Goal: Task Accomplishment & Management: Use online tool/utility

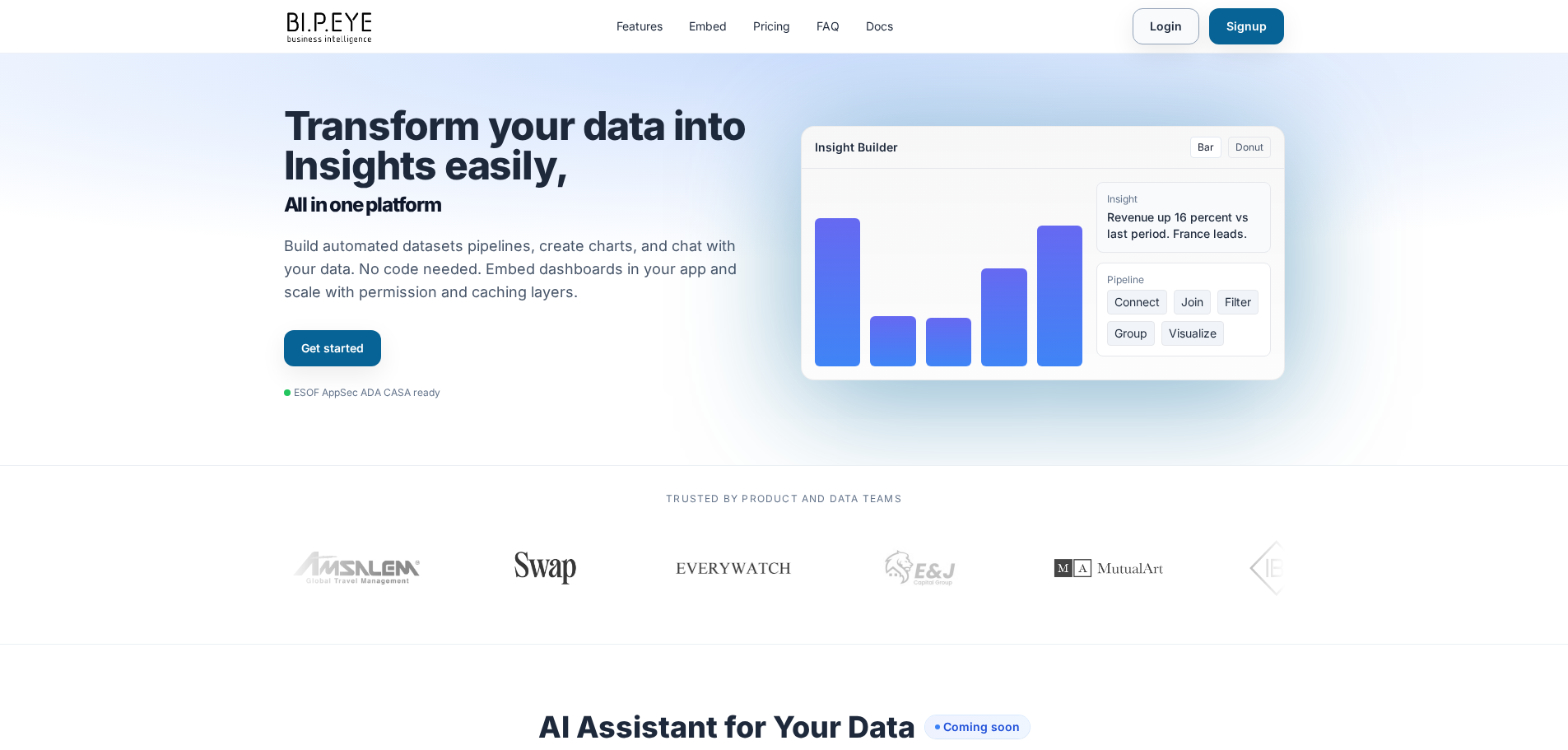
click at [1171, 21] on link "Login" at bounding box center [1166, 26] width 67 height 36
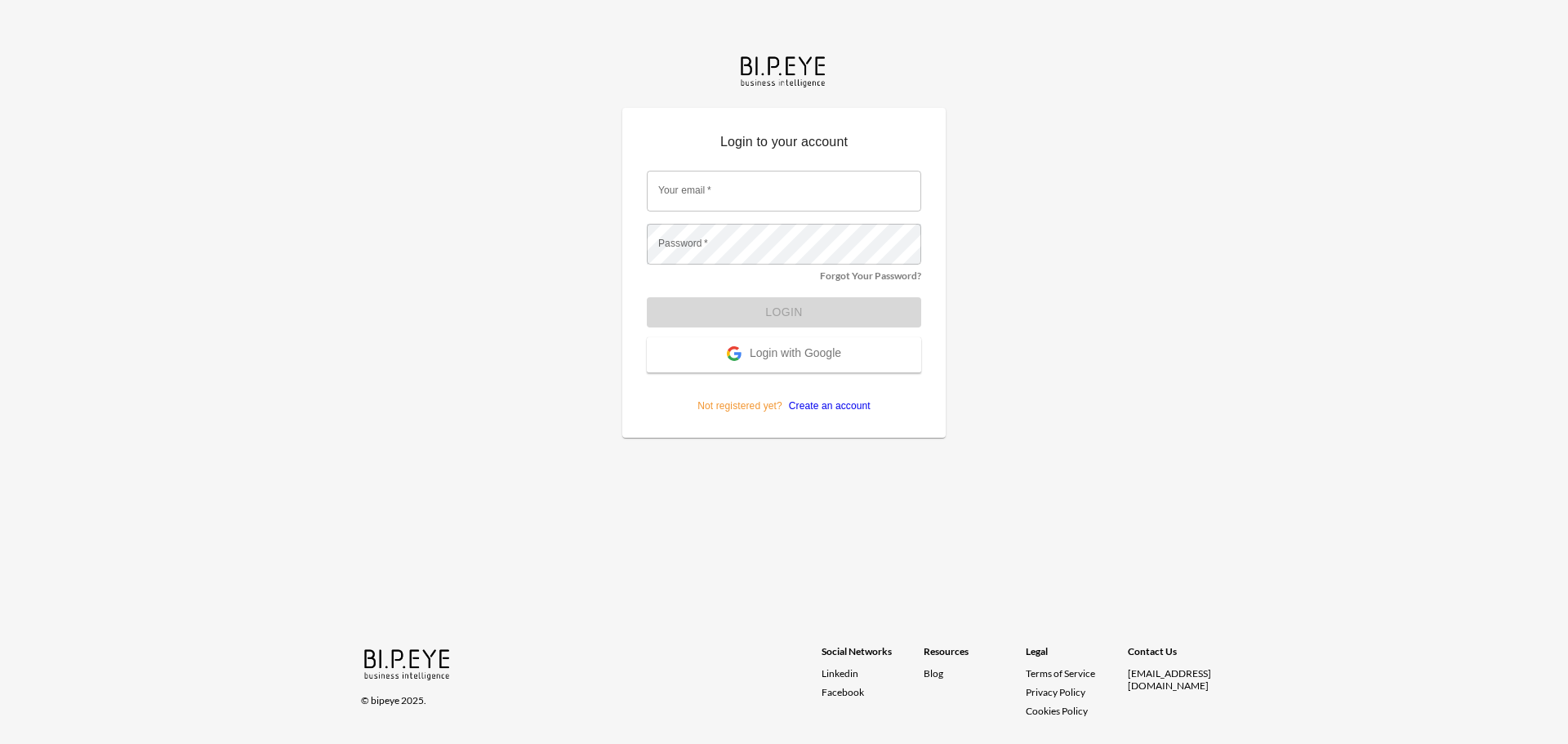
click at [747, 187] on input "Your email   *" at bounding box center [784, 191] width 275 height 41
type input "ariels@ibi.co.il"
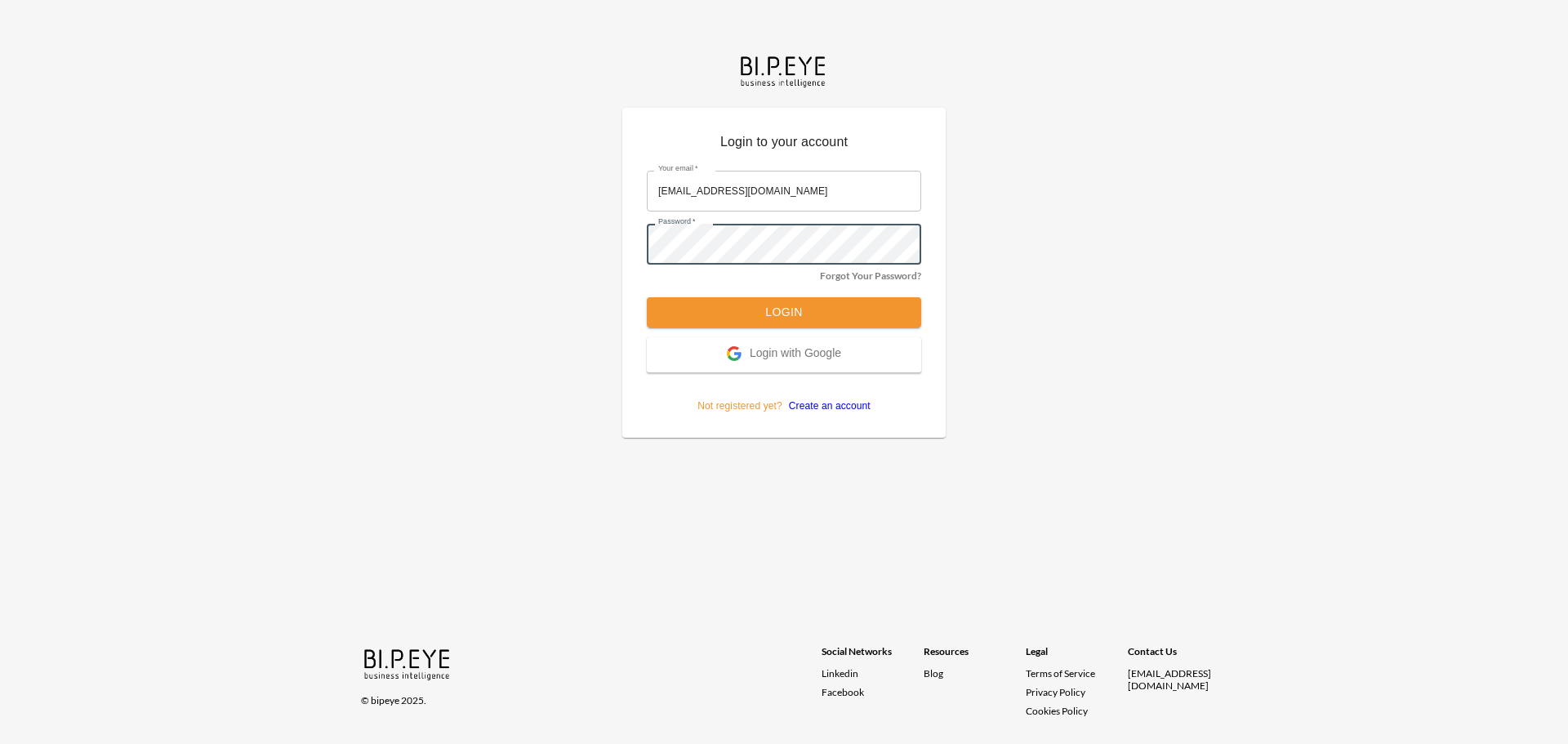
click at [647, 298] on button "Login" at bounding box center [784, 312] width 275 height 30
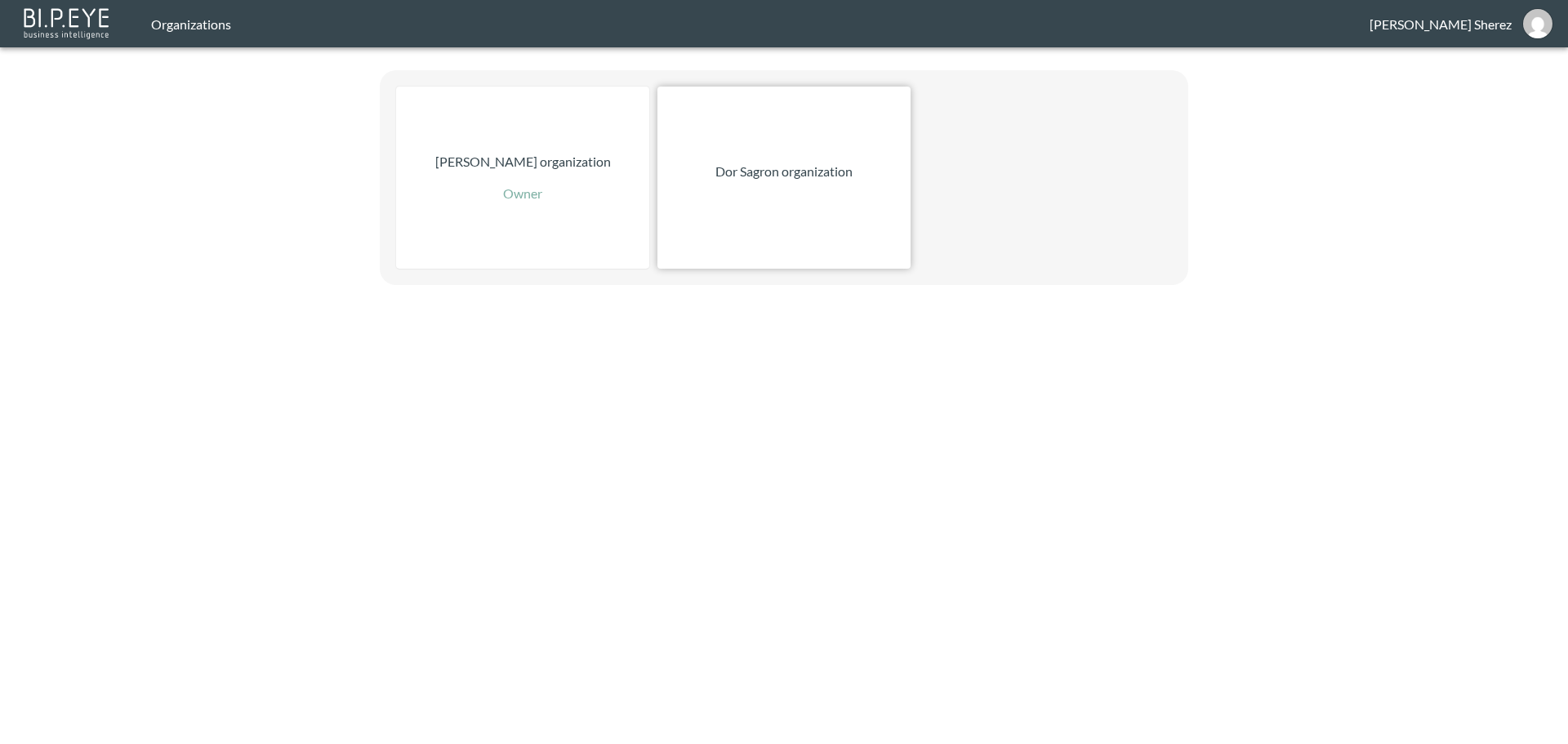
click at [824, 186] on div "Dor Sagron organization" at bounding box center [784, 177] width 253 height 182
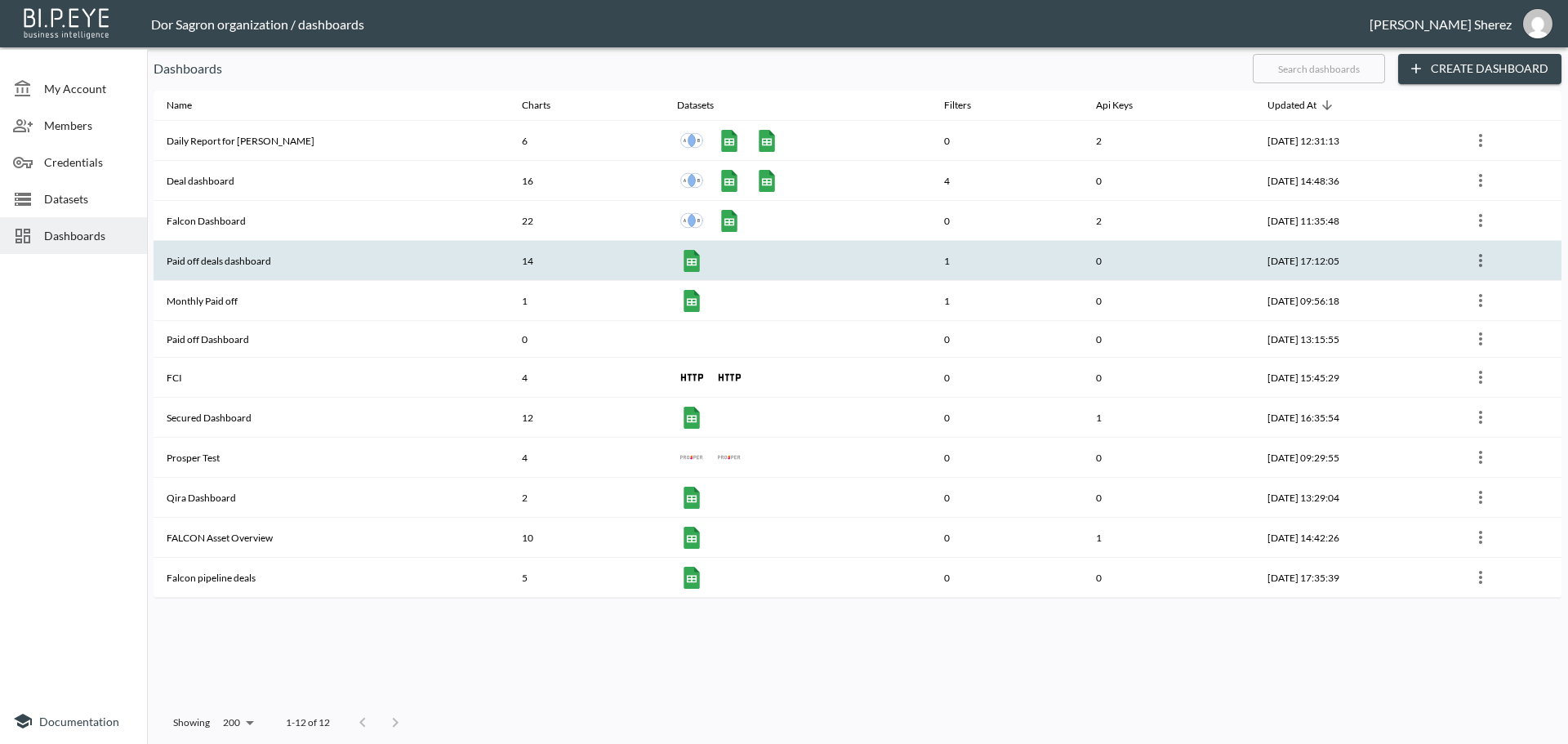
click at [211, 262] on th "Paid off deals dashboard" at bounding box center [331, 261] width 355 height 40
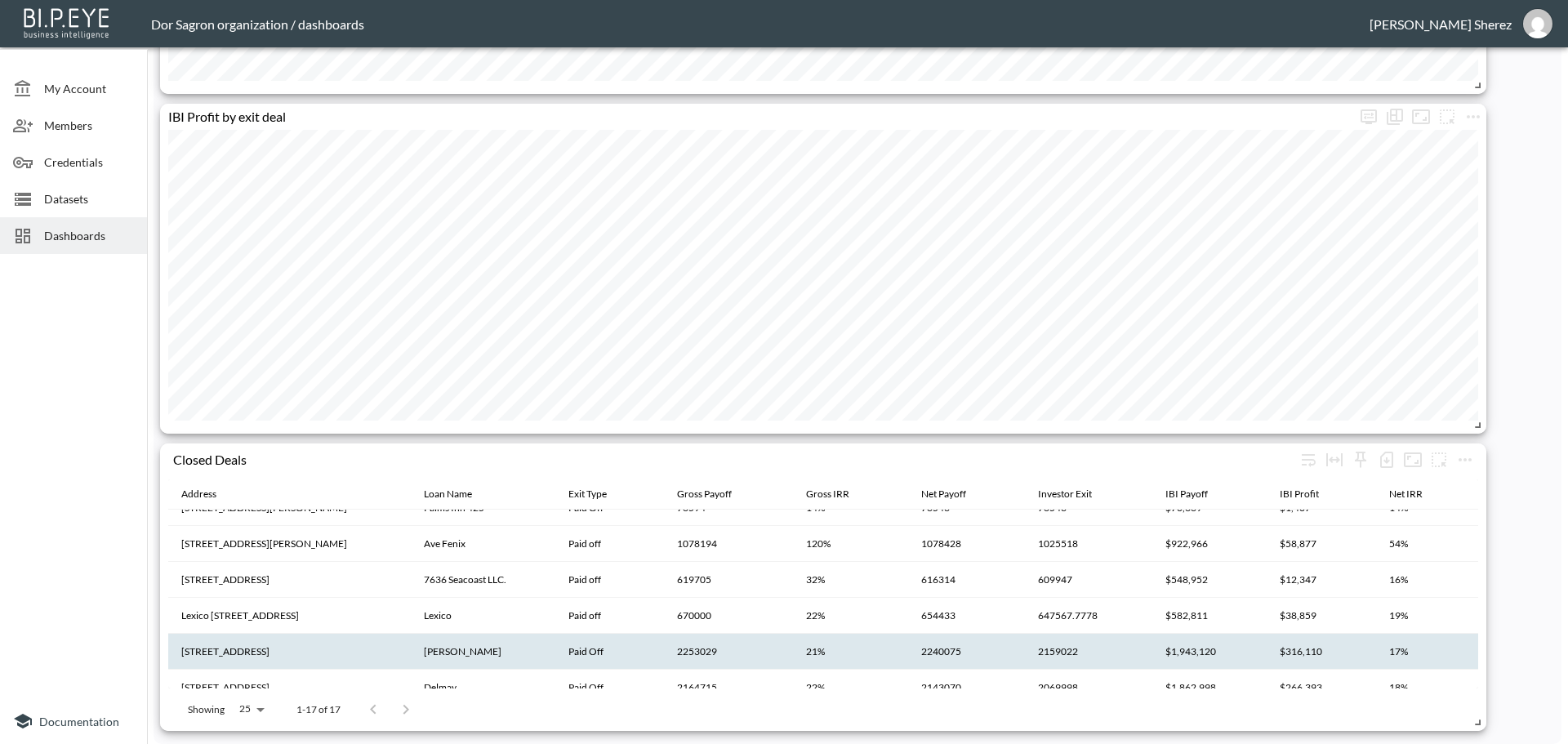
scroll to position [245, 0]
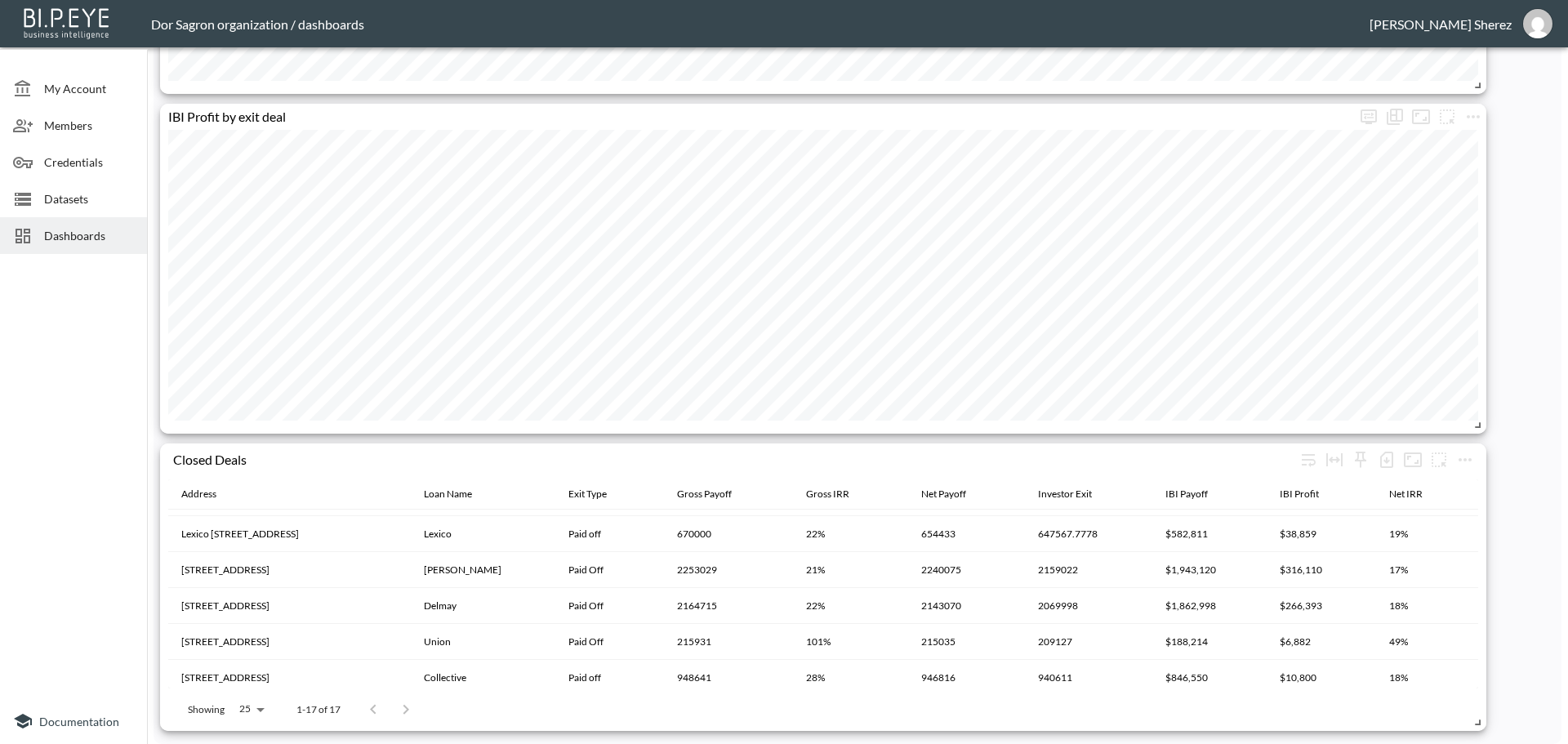
click at [254, 710] on body "BI.P.EYE, Interactive Analytics Dashboards - app Dor Sagron organization / dash…" at bounding box center [784, 372] width 1568 height 744
click at [254, 535] on li "100" at bounding box center [251, 533] width 63 height 30
type input "100"
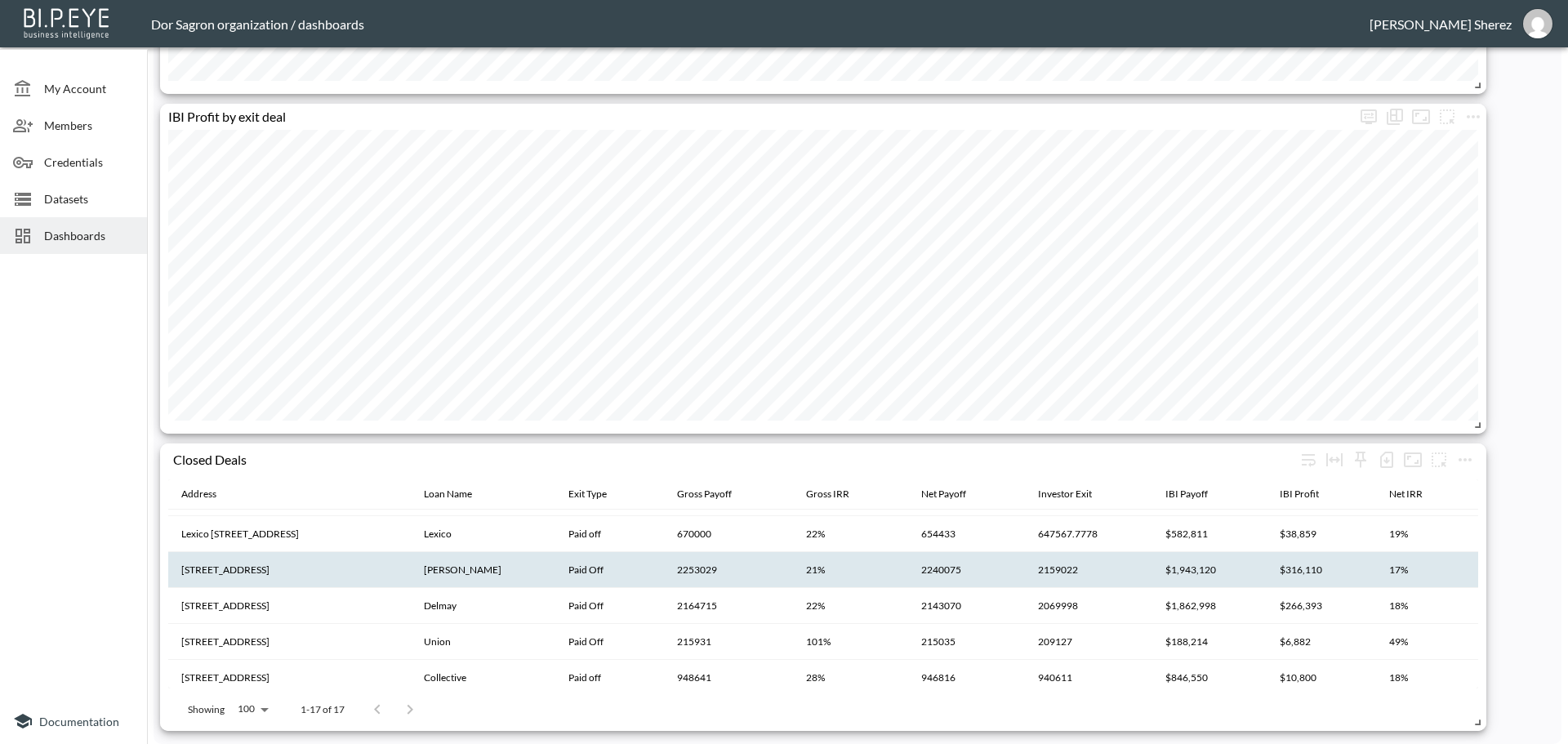
click at [269, 571] on th "4127 NE Rigerls Cove Way, Jensen Beach, FL 34957" at bounding box center [289, 569] width 242 height 36
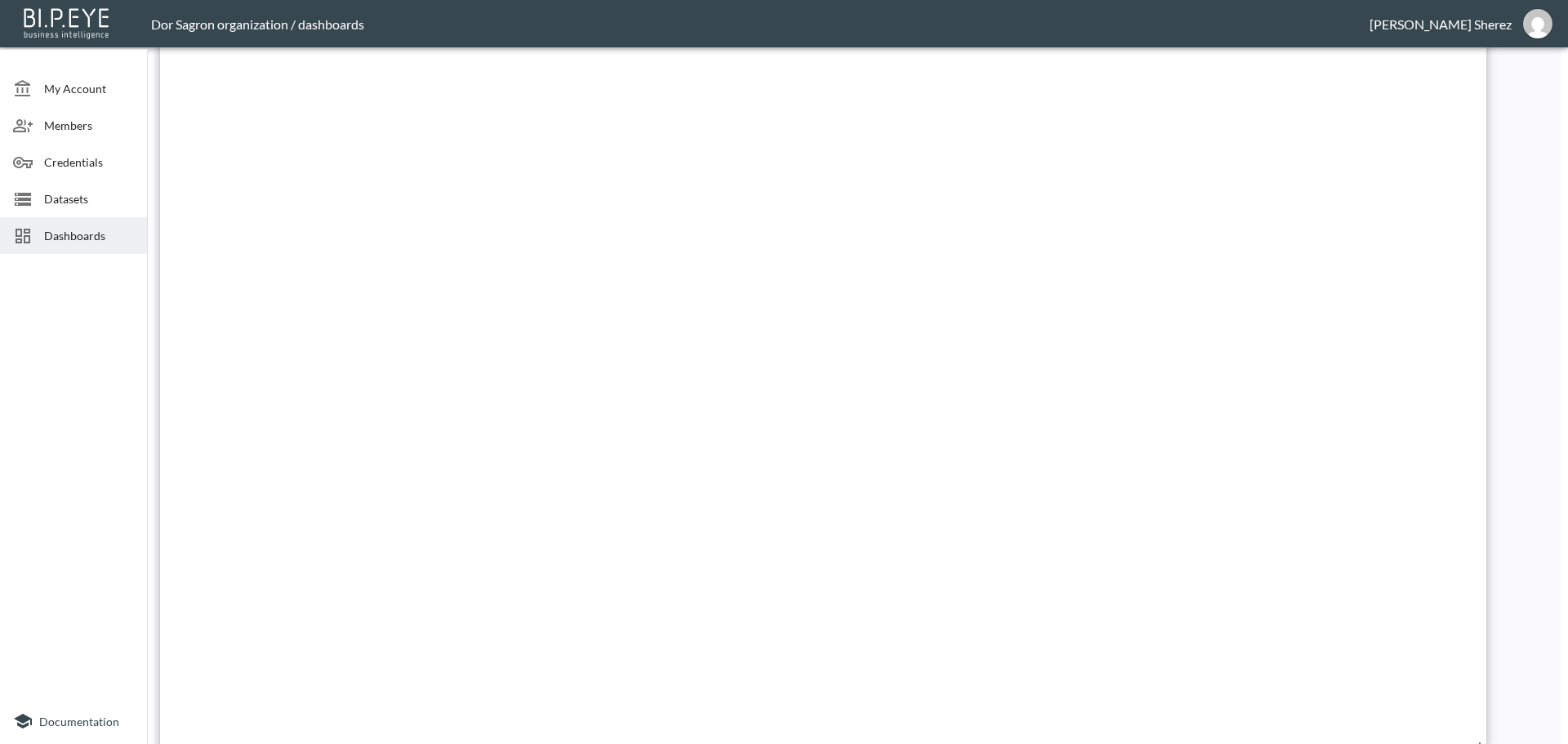
scroll to position [933, 0]
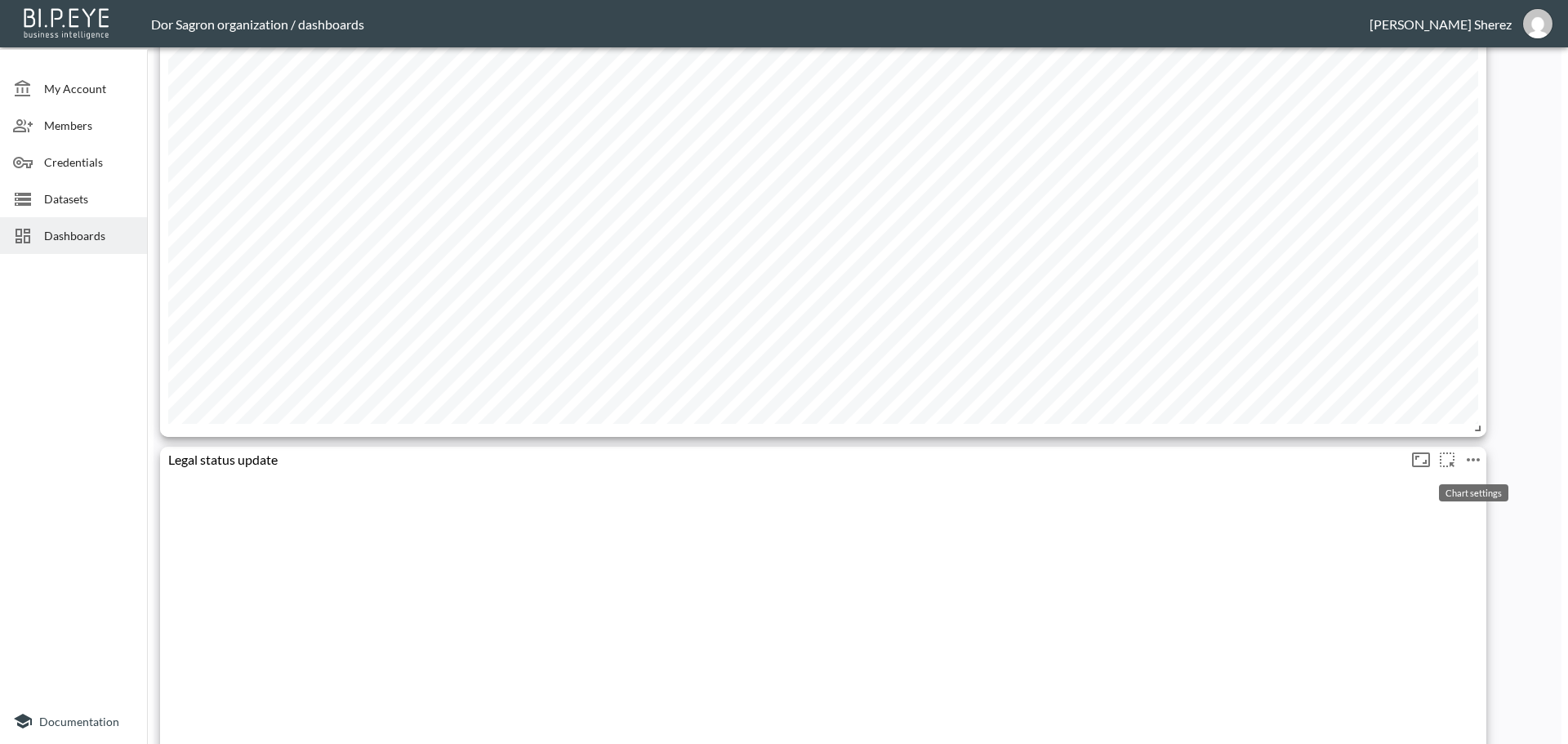
click at [1469, 458] on icon "more" at bounding box center [1473, 459] width 19 height 19
click at [1452, 486] on p "Edit" at bounding box center [1455, 491] width 23 height 19
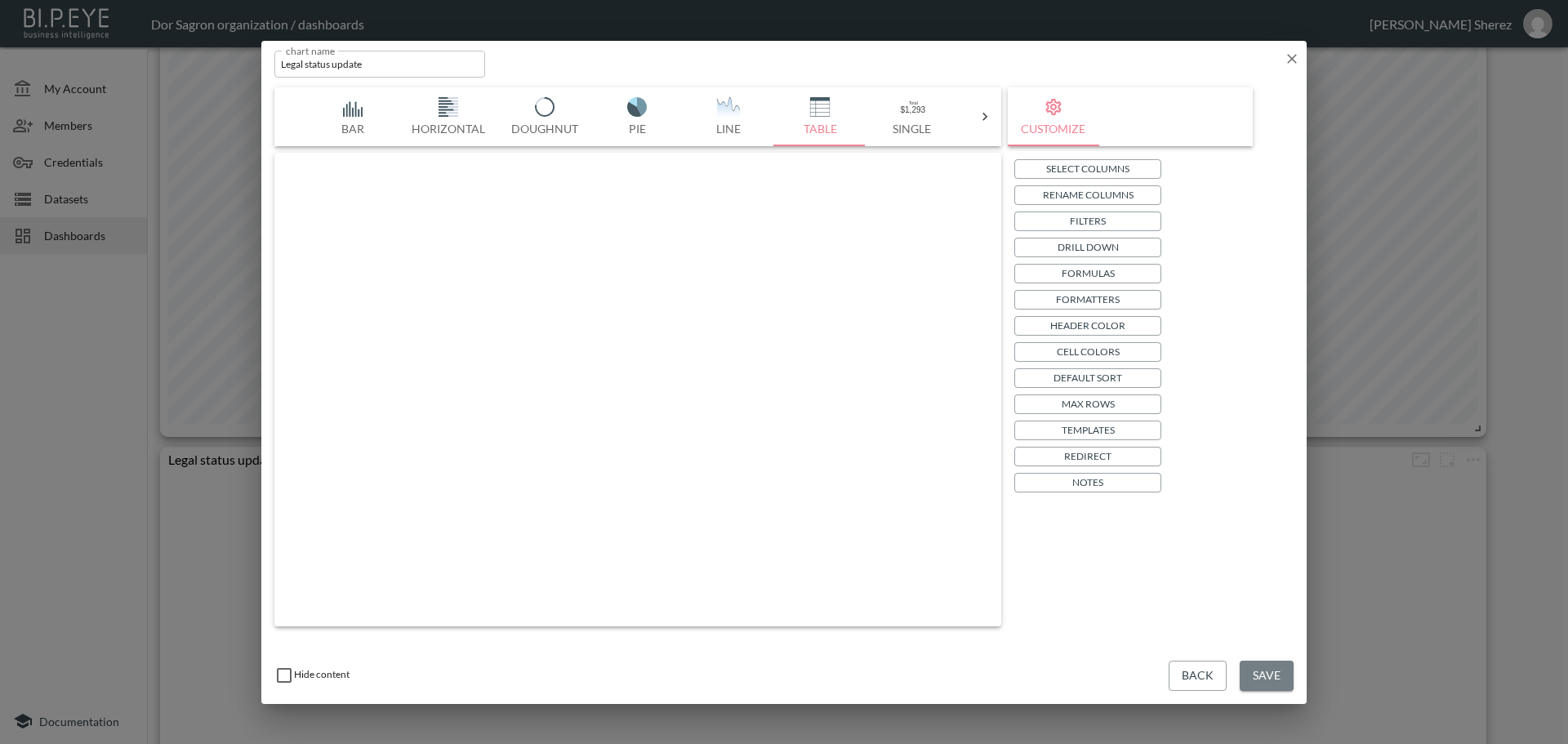
click at [1268, 680] on button "Save" at bounding box center [1267, 676] width 54 height 30
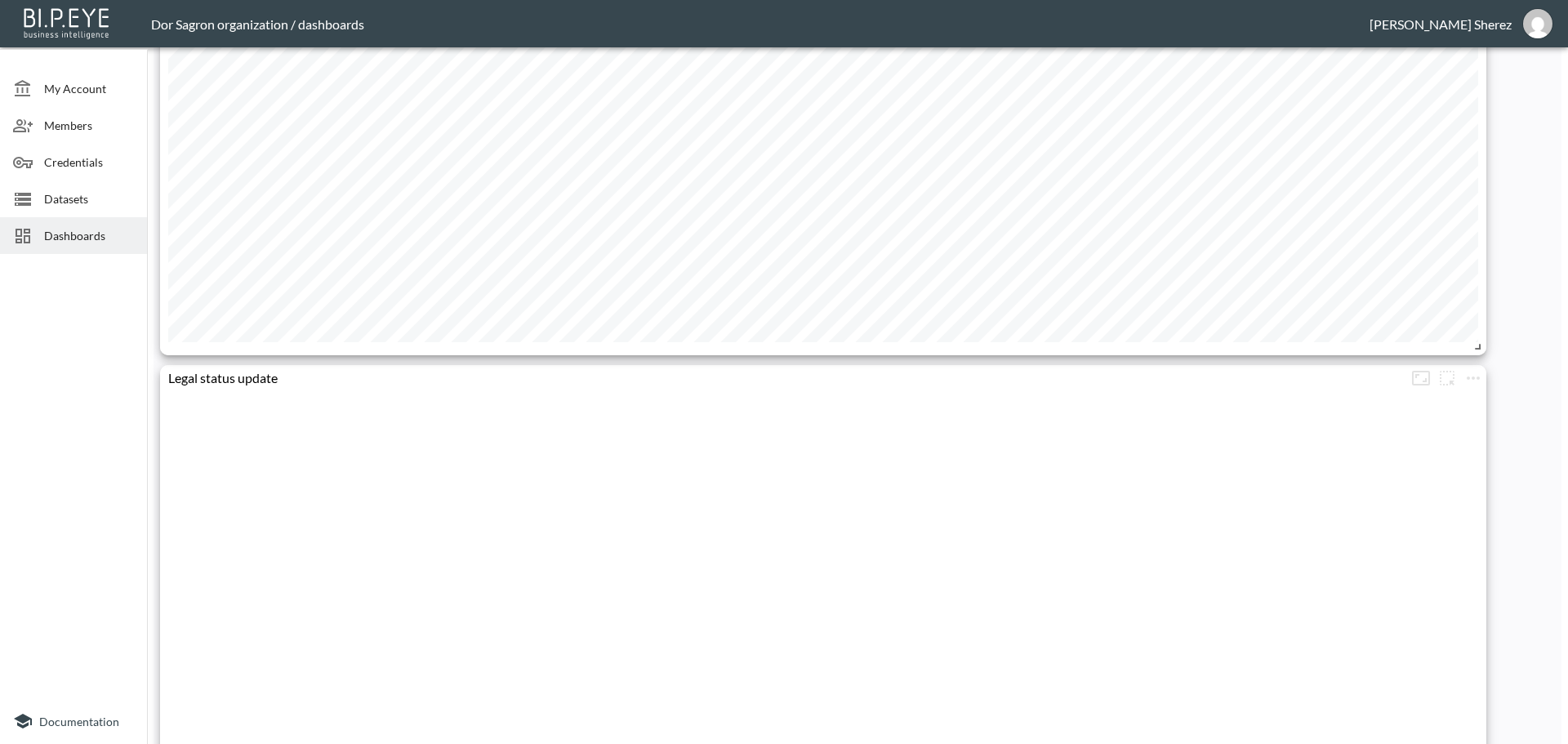
scroll to position [1259, 0]
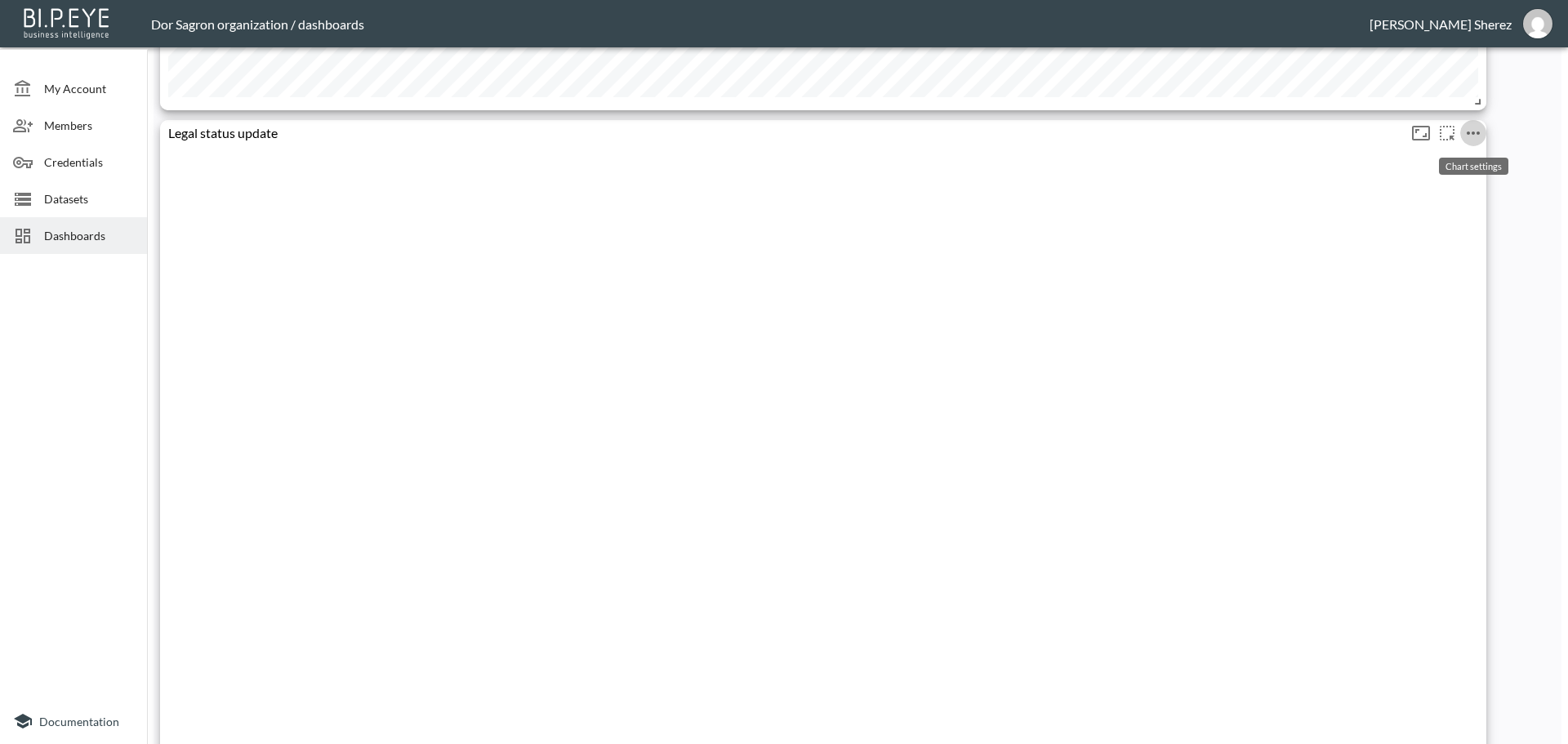
click at [1475, 136] on icon "more" at bounding box center [1473, 132] width 19 height 19
click at [1465, 166] on p "Edit" at bounding box center [1455, 165] width 23 height 19
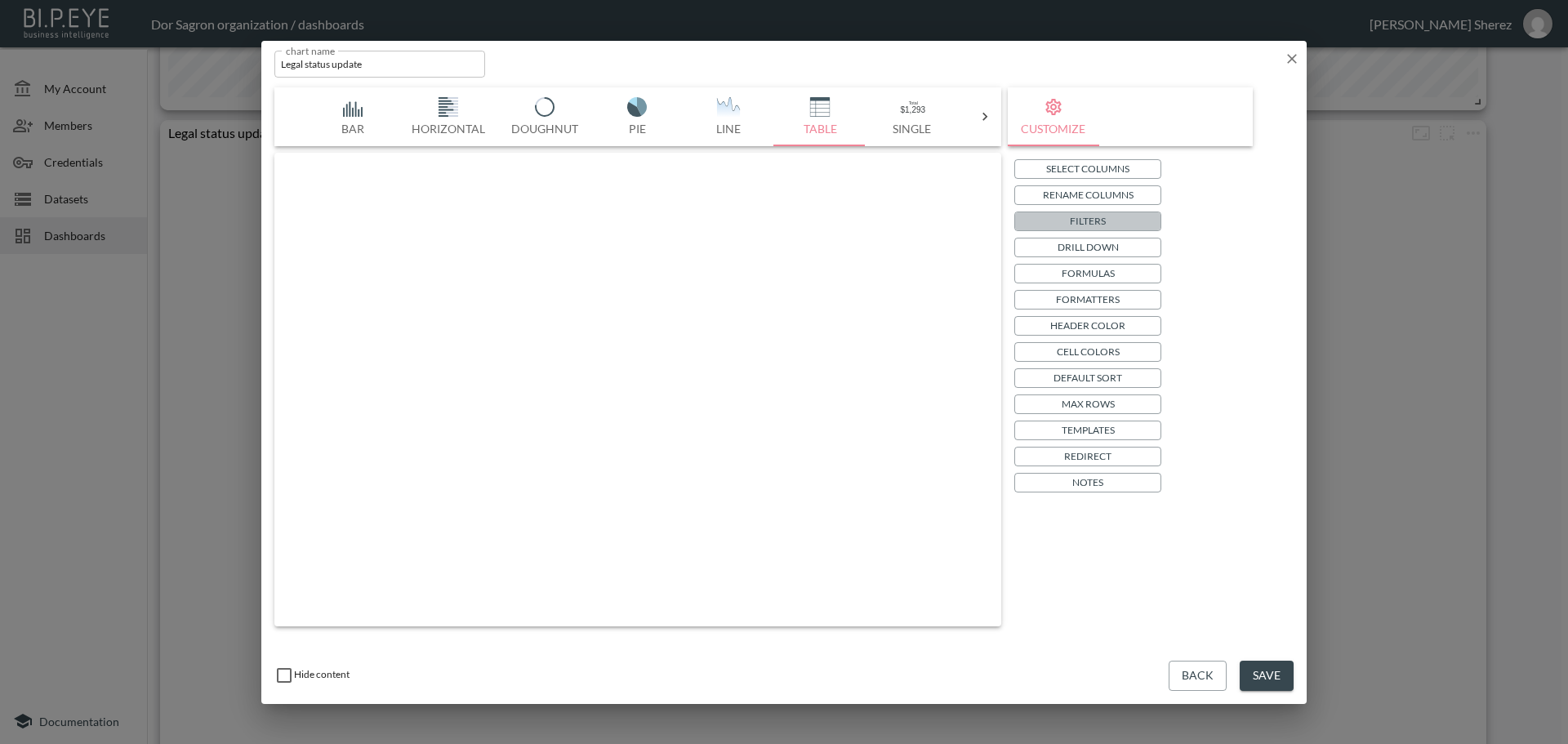
click at [1095, 215] on p "Filters" at bounding box center [1087, 221] width 36 height 18
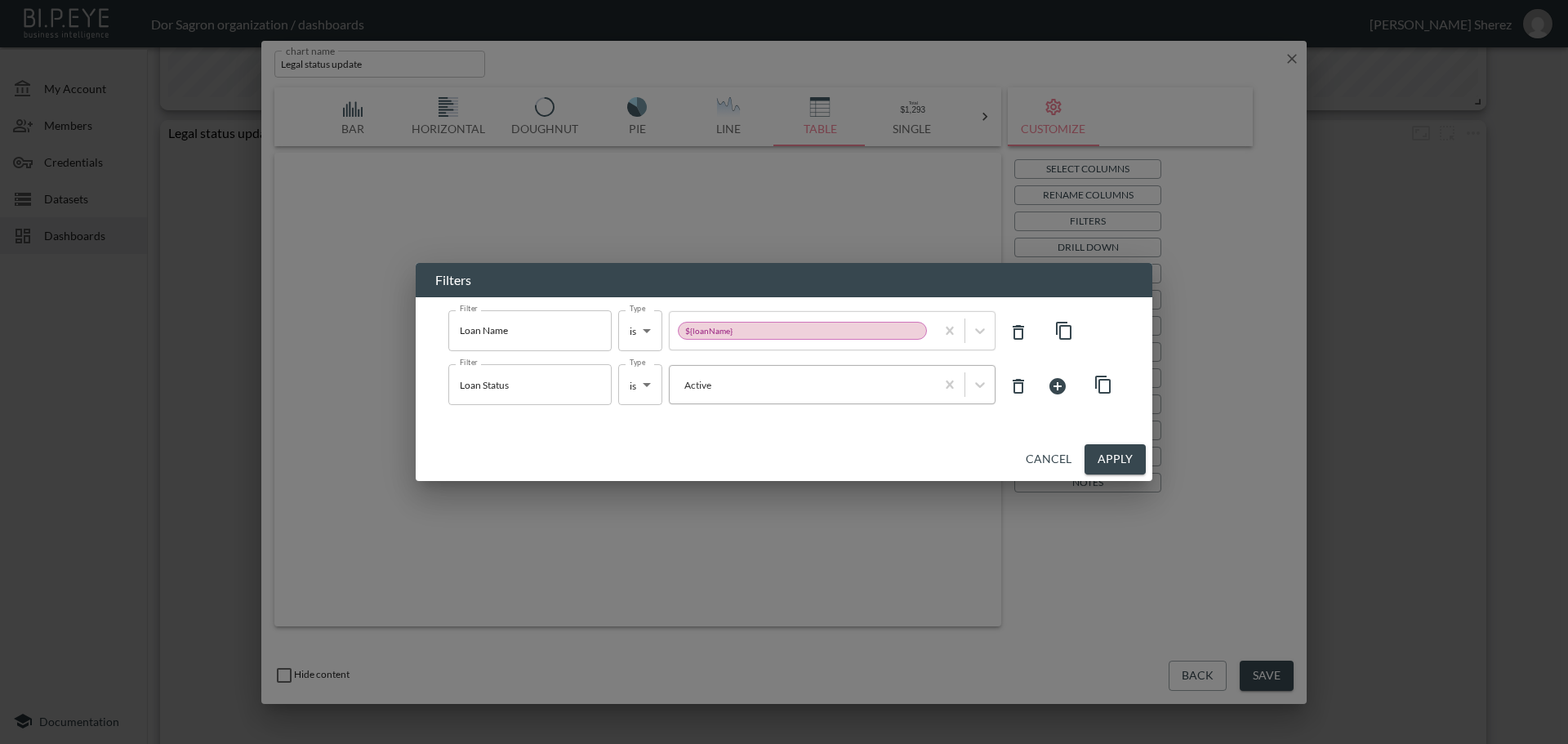
click at [782, 392] on div at bounding box center [802, 384] width 249 height 16
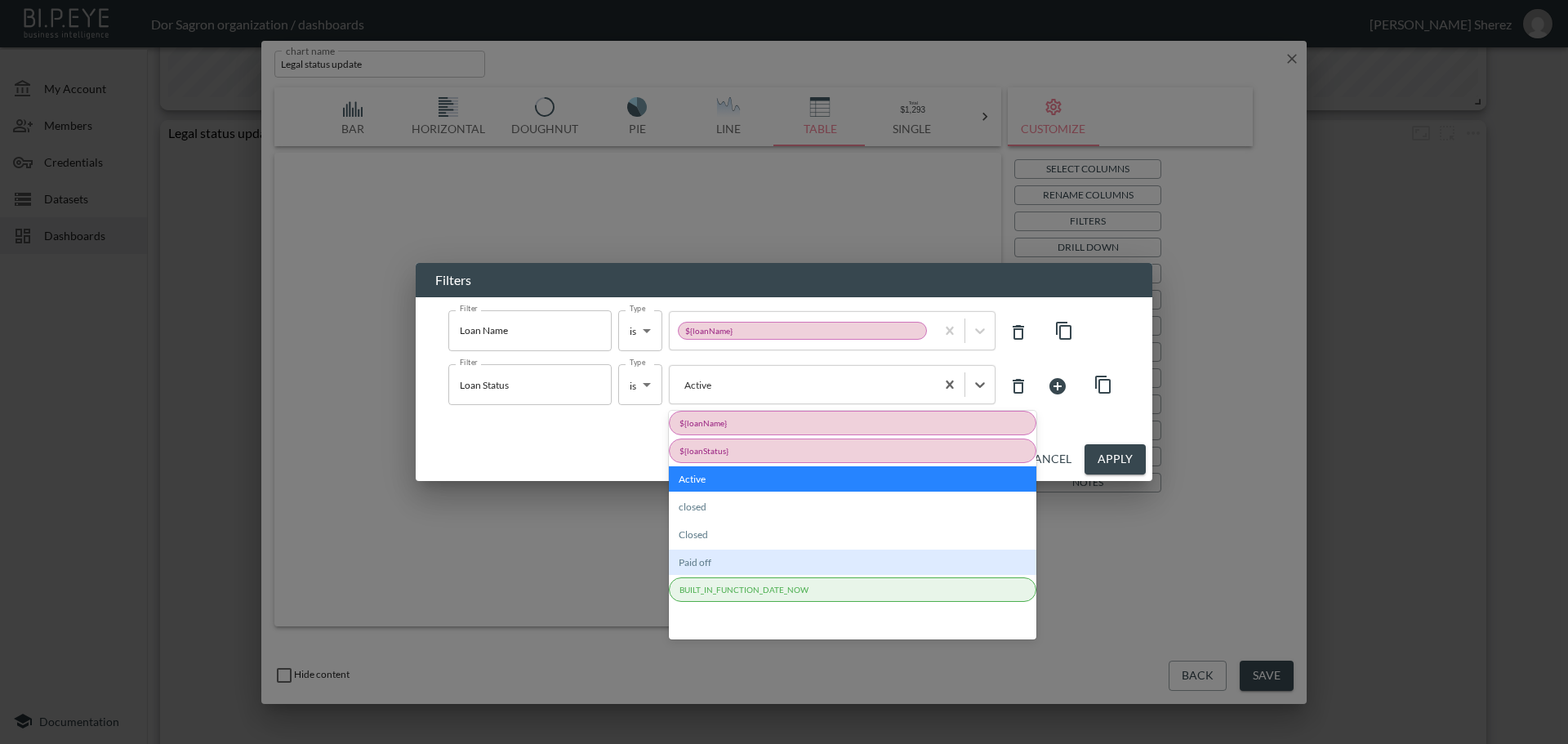
click at [711, 561] on div "Paid off" at bounding box center [851, 561] width 367 height 25
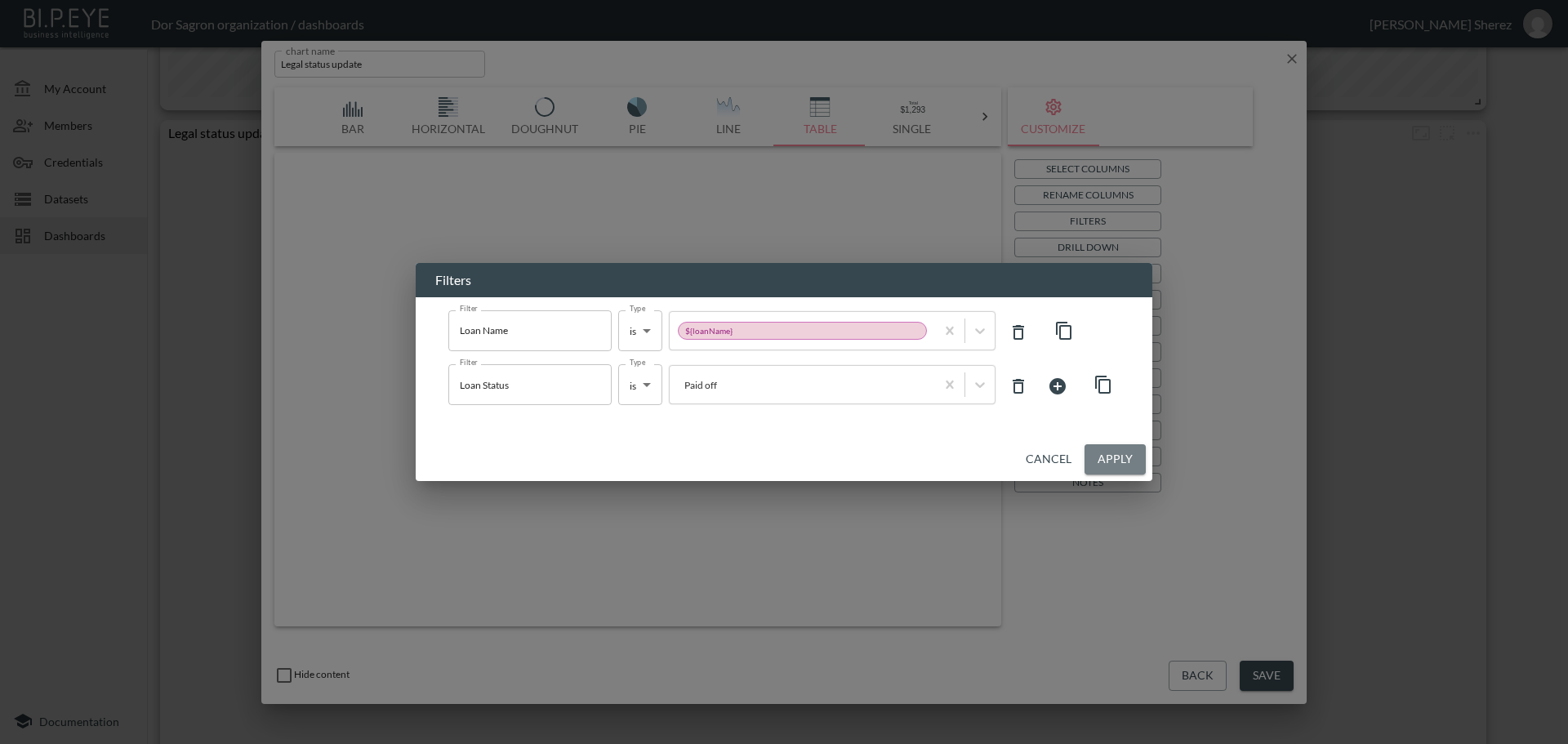
click at [1121, 450] on button "Apply" at bounding box center [1115, 459] width 61 height 30
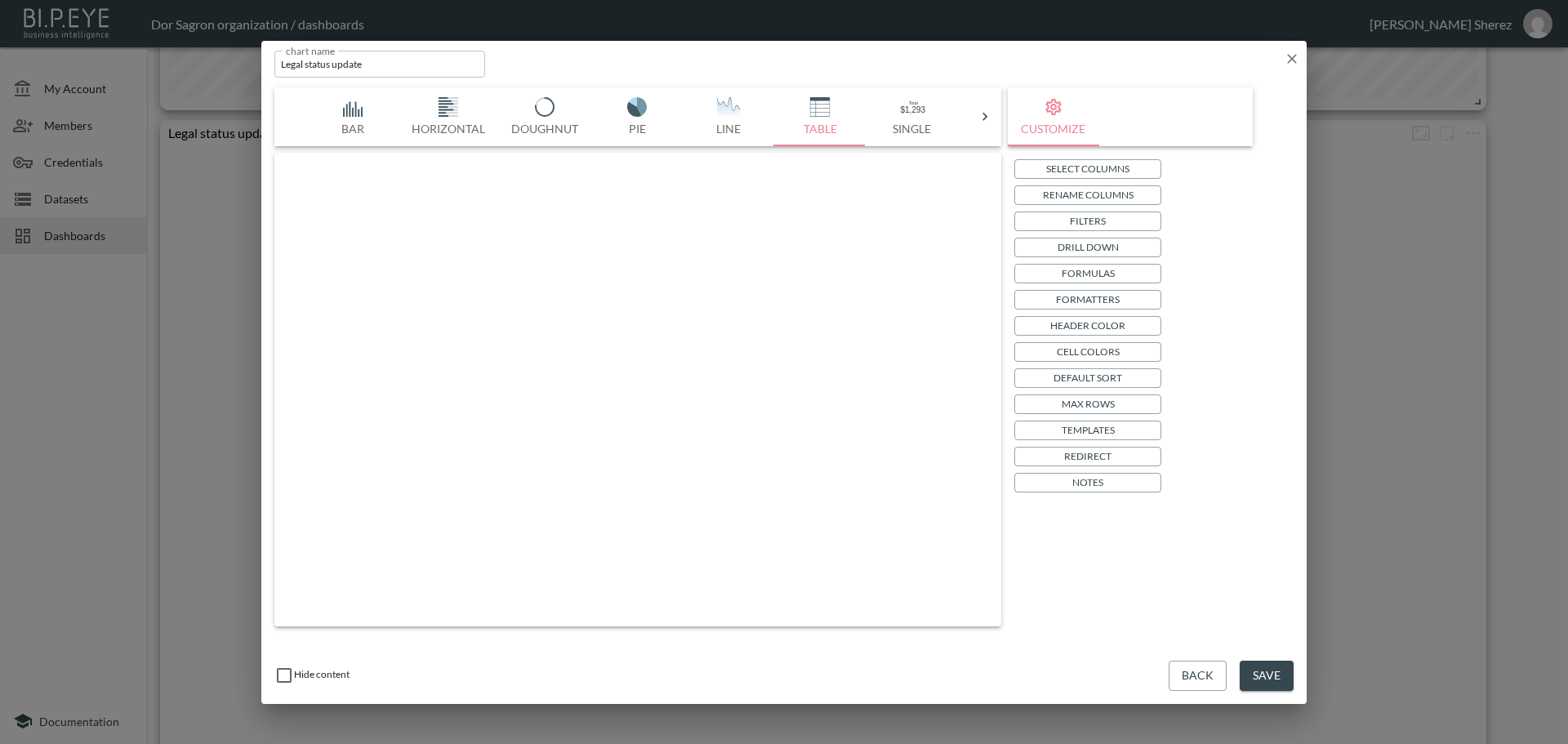
click at [1267, 679] on button "Save" at bounding box center [1267, 676] width 54 height 30
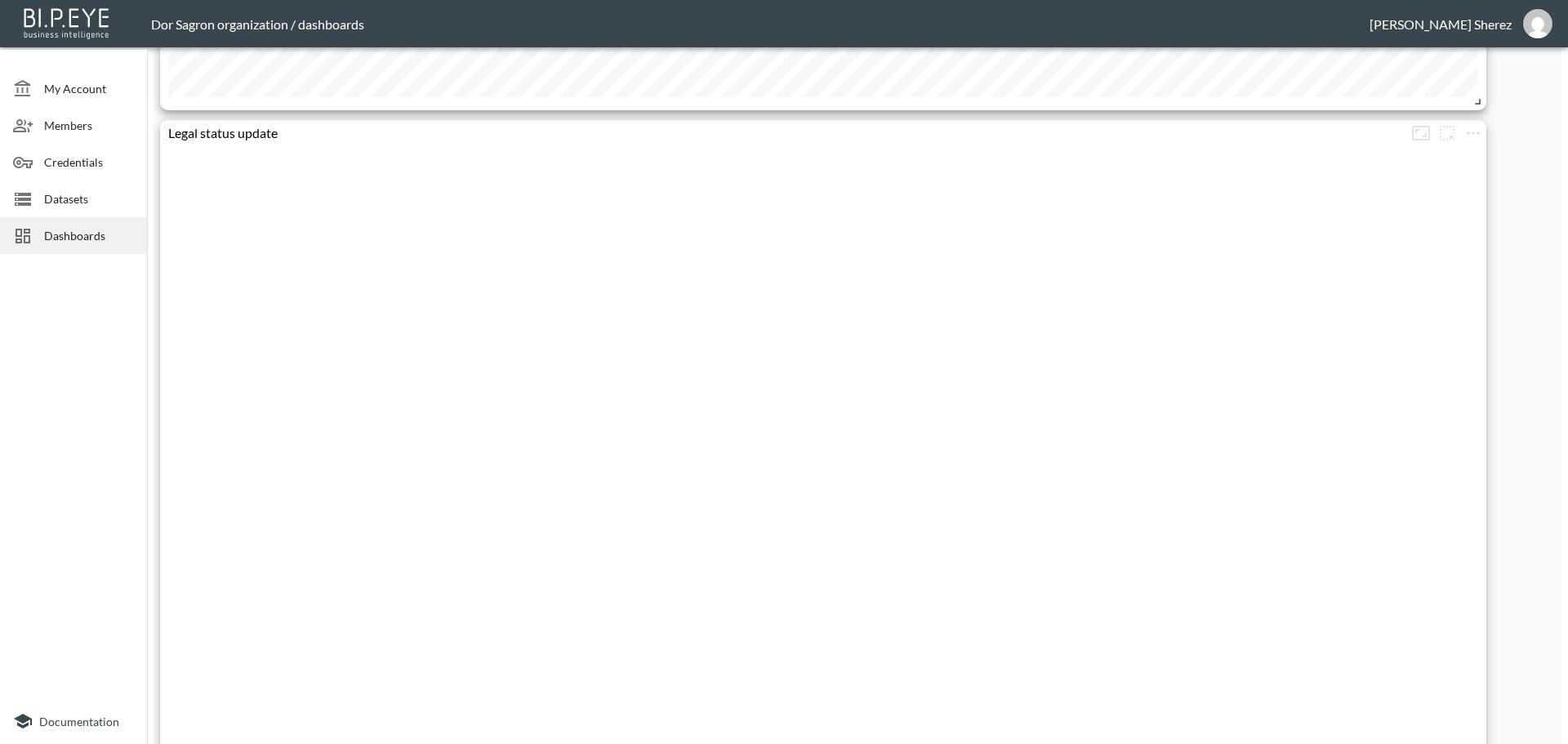
click at [1372, 250] on div at bounding box center [823, 525] width 1326 height 758
click at [1480, 130] on icon "more" at bounding box center [1473, 132] width 19 height 19
click at [1448, 165] on p "Edit" at bounding box center [1455, 165] width 23 height 19
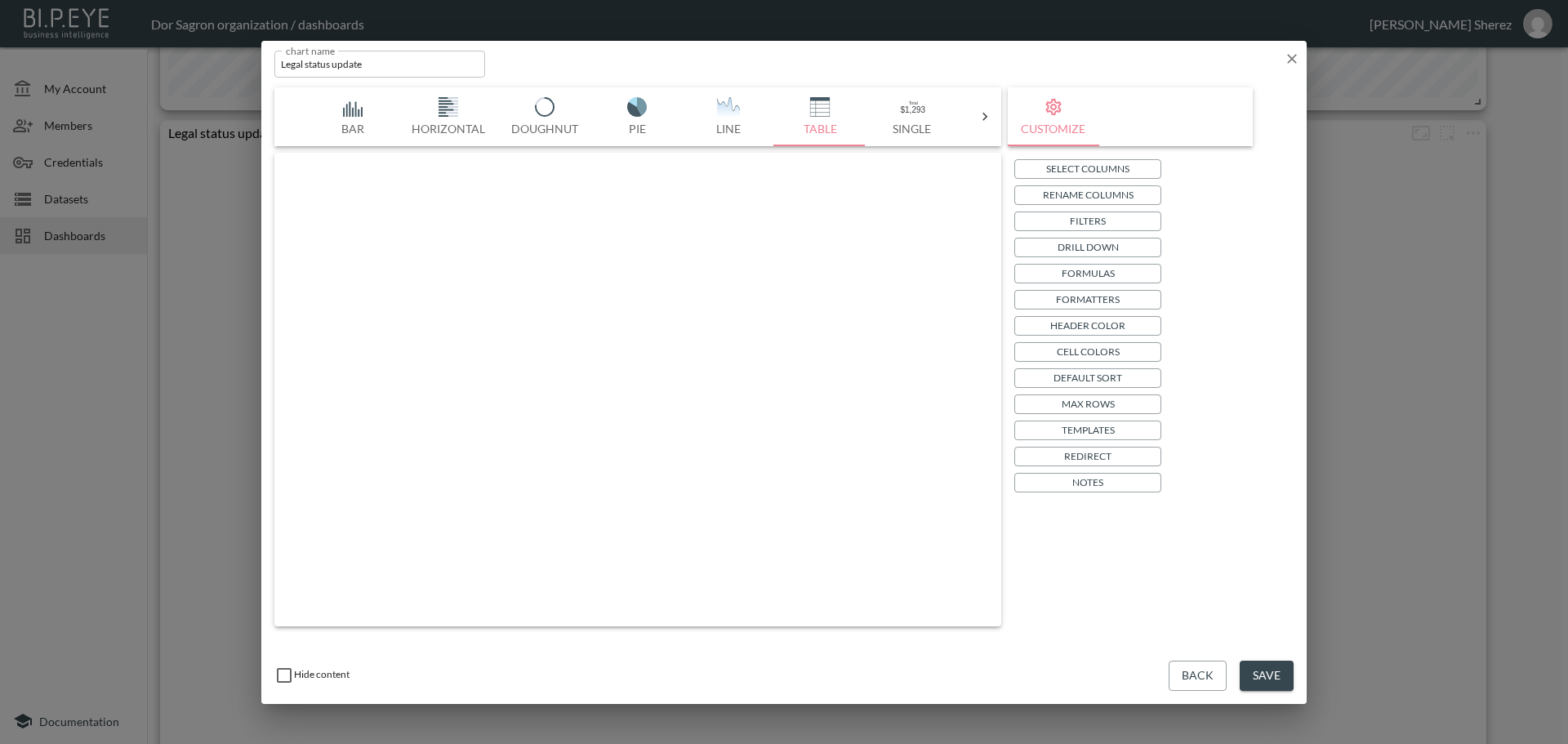
click at [1109, 213] on button "Filters" at bounding box center [1087, 221] width 147 height 19
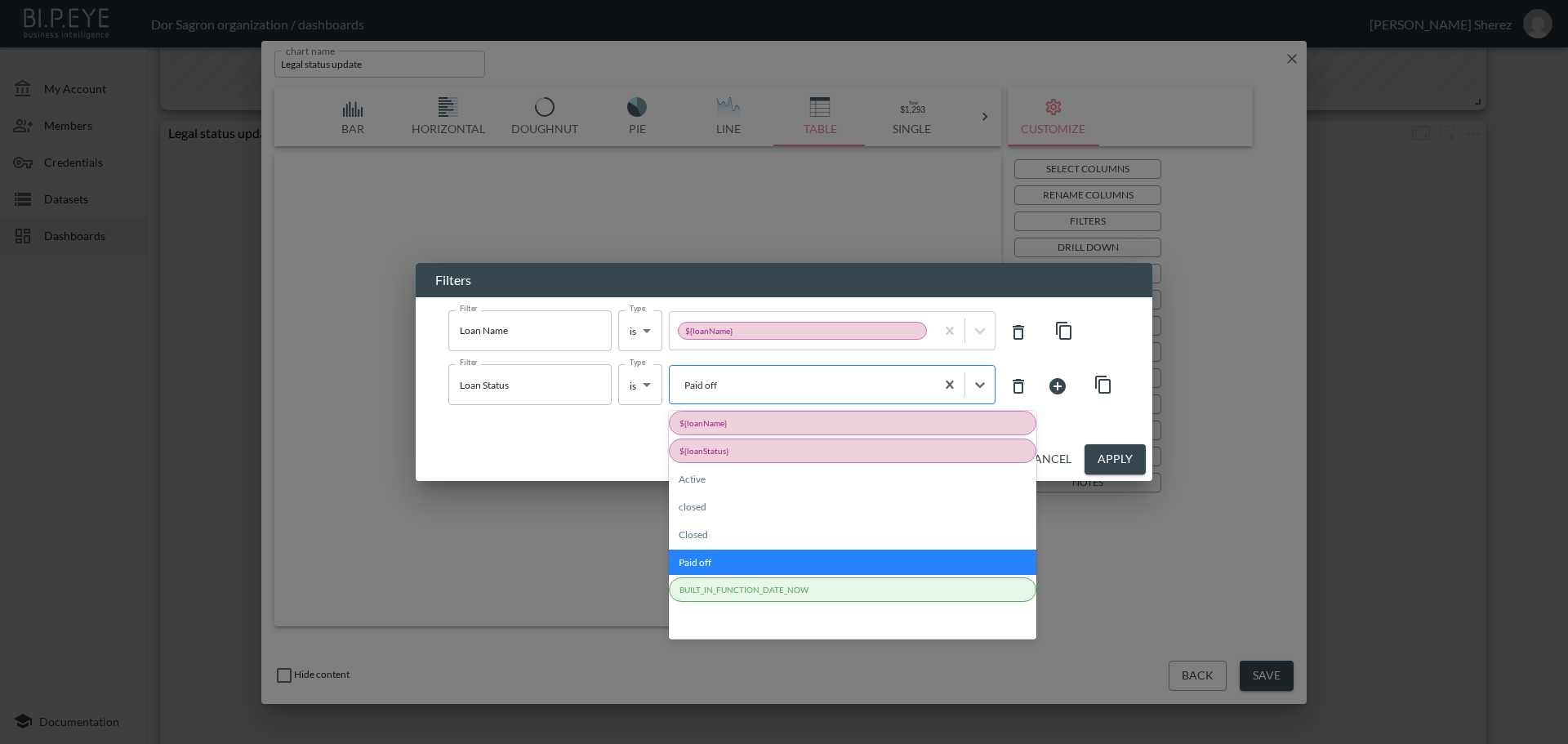
click at [829, 395] on div "Paid off" at bounding box center [802, 385] width 265 height 22
click at [613, 449] on div "Cancel Apply" at bounding box center [784, 458] width 737 height 43
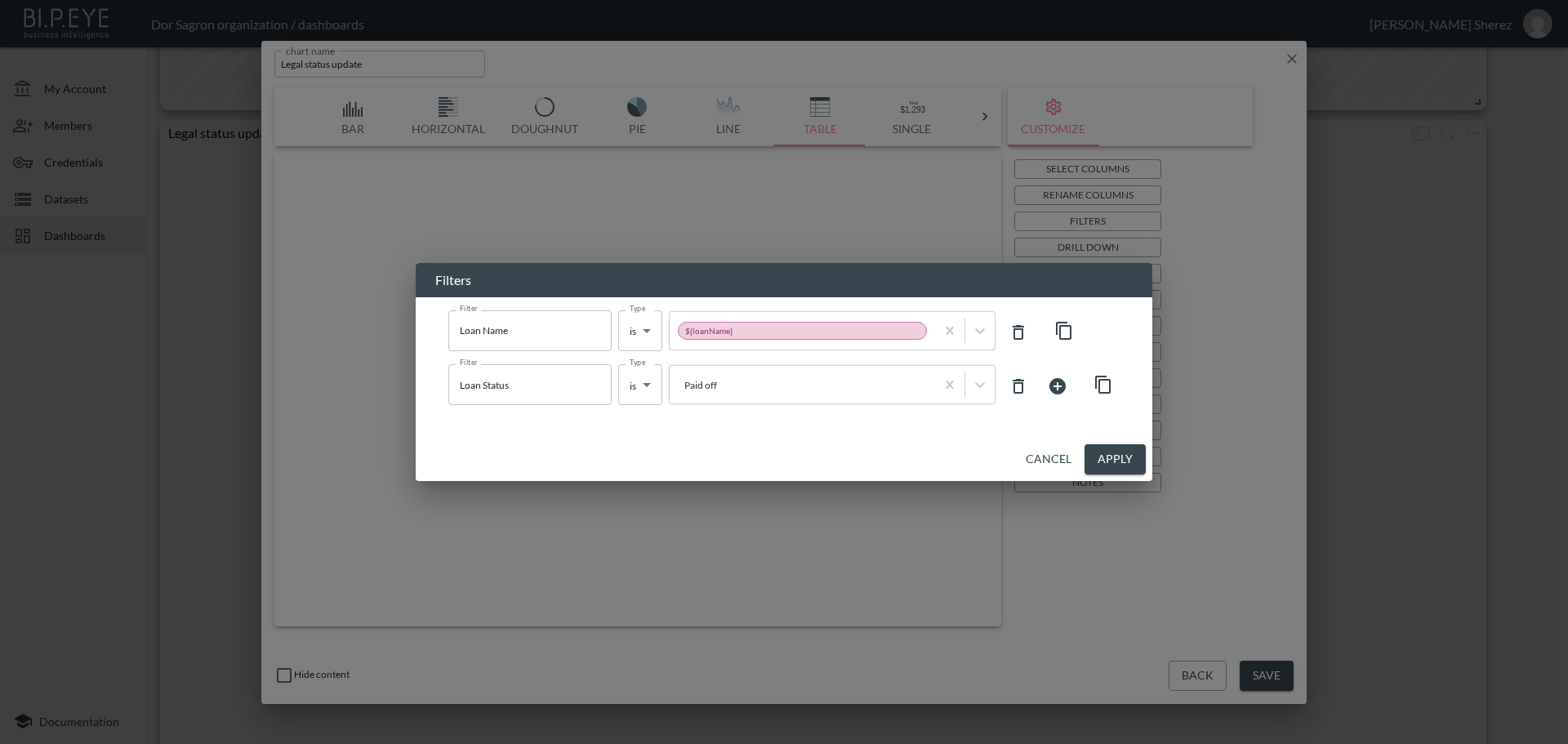
click at [1011, 388] on icon at bounding box center [1018, 385] width 19 height 19
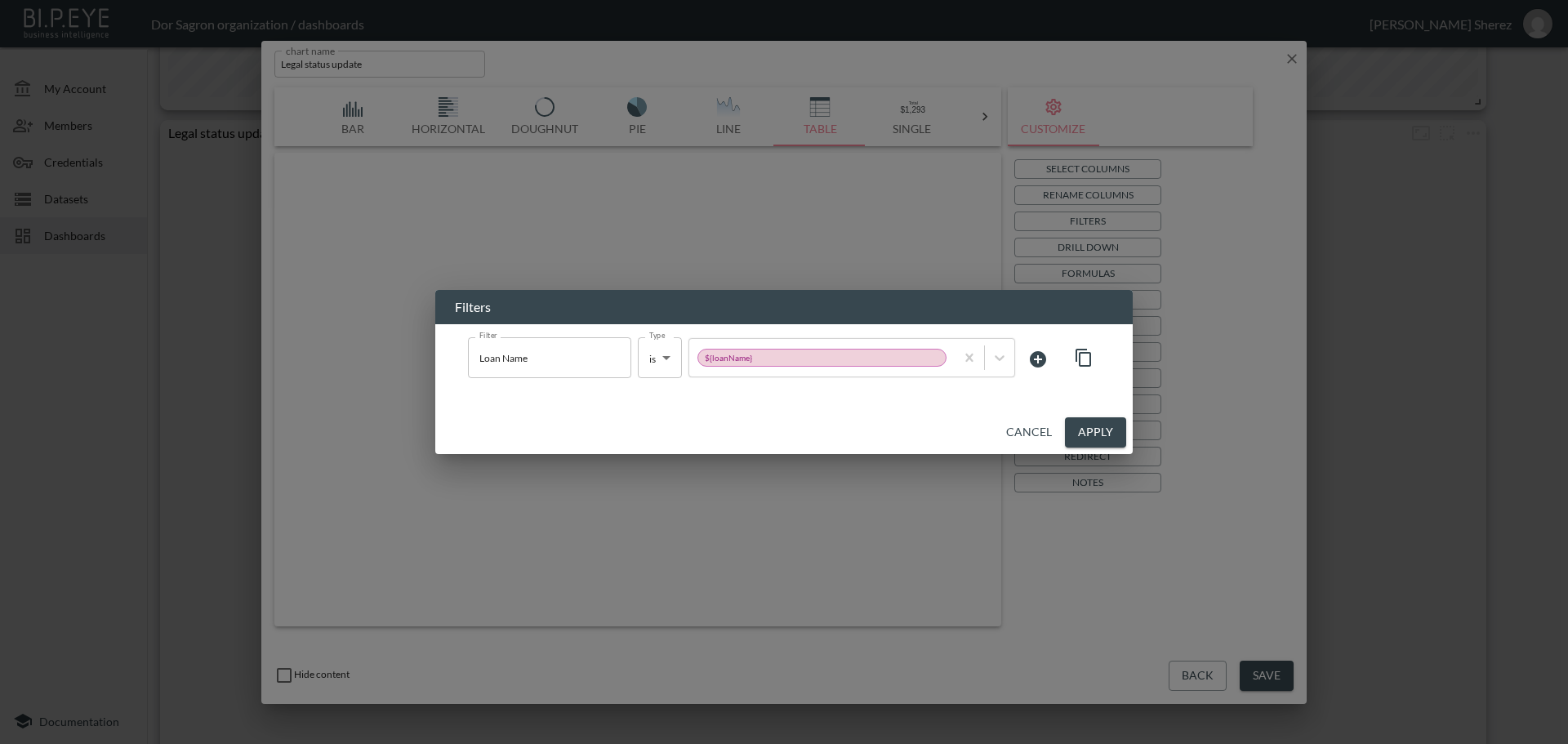
click at [1090, 434] on button "Apply" at bounding box center [1096, 432] width 61 height 30
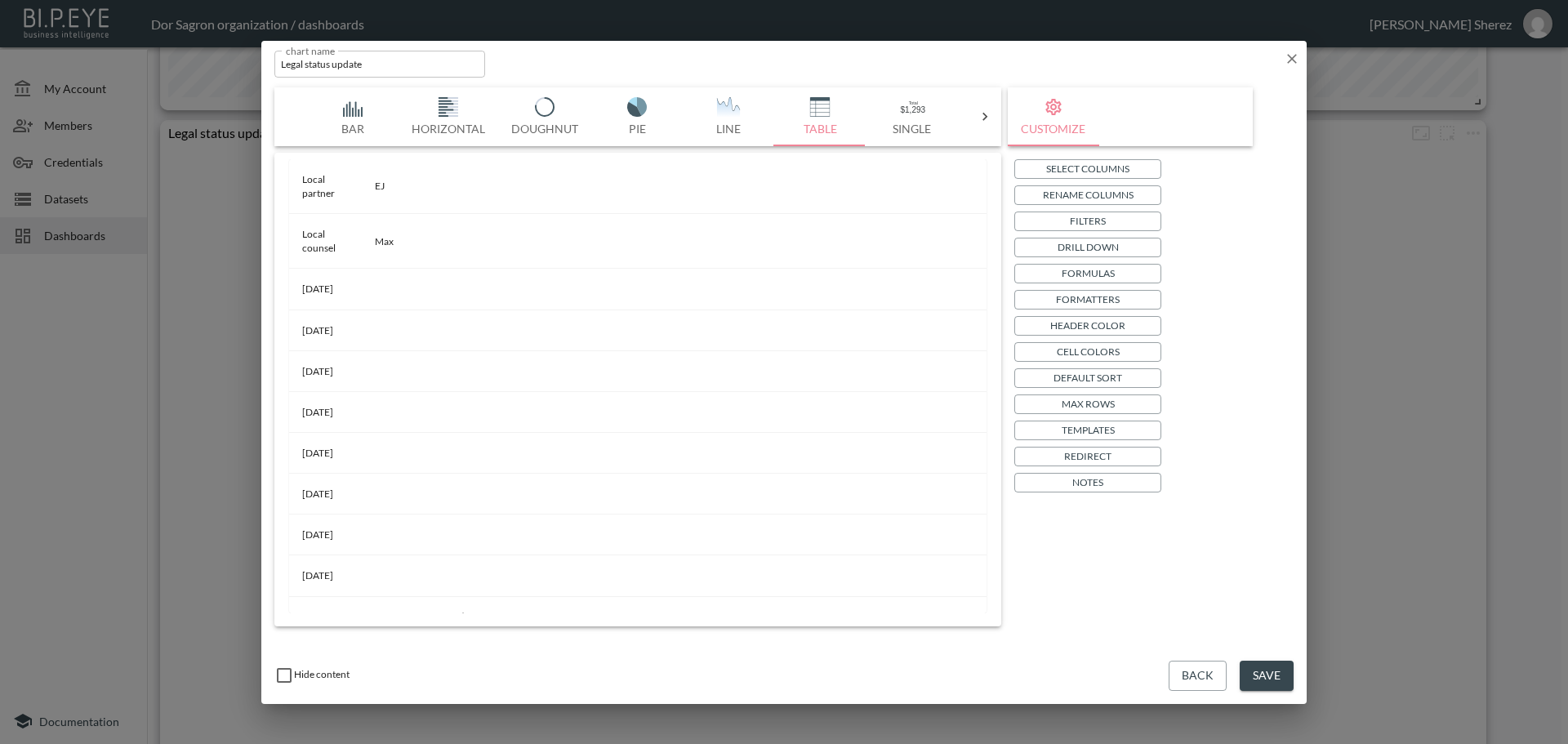
click at [1268, 672] on button "Save" at bounding box center [1267, 676] width 54 height 30
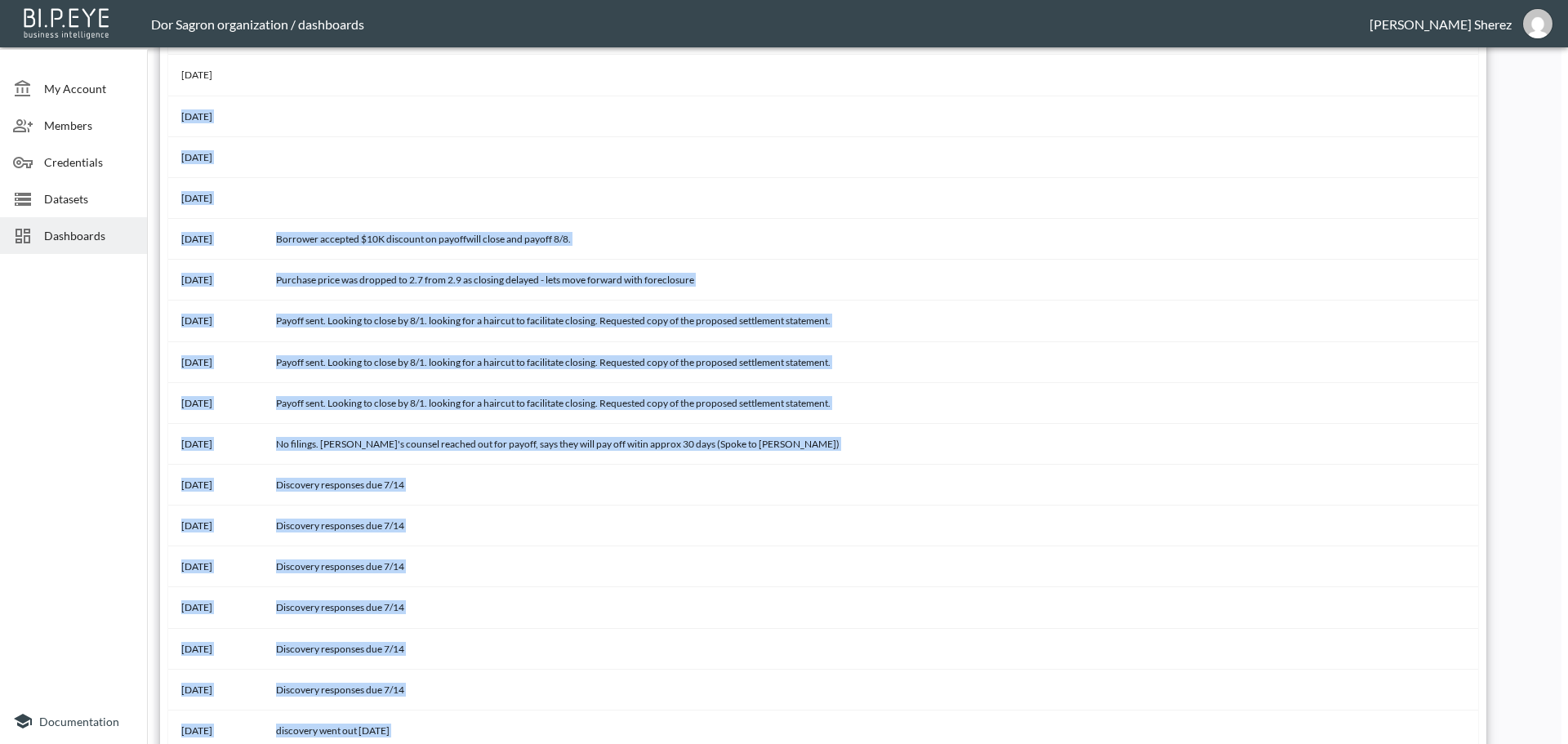
scroll to position [168, 0]
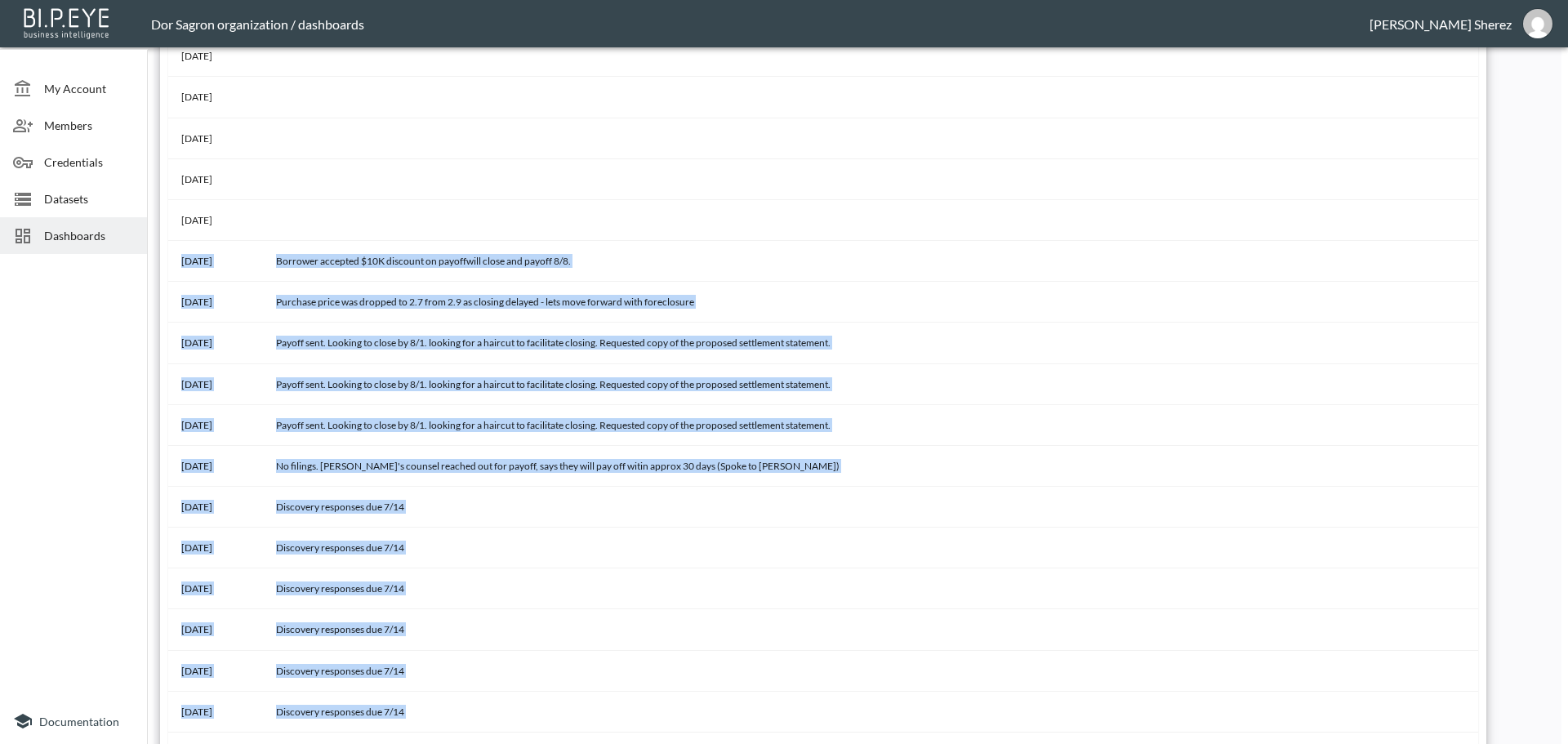
drag, startPoint x: 312, startPoint y: 475, endPoint x: 178, endPoint y: 259, distance: 254.2
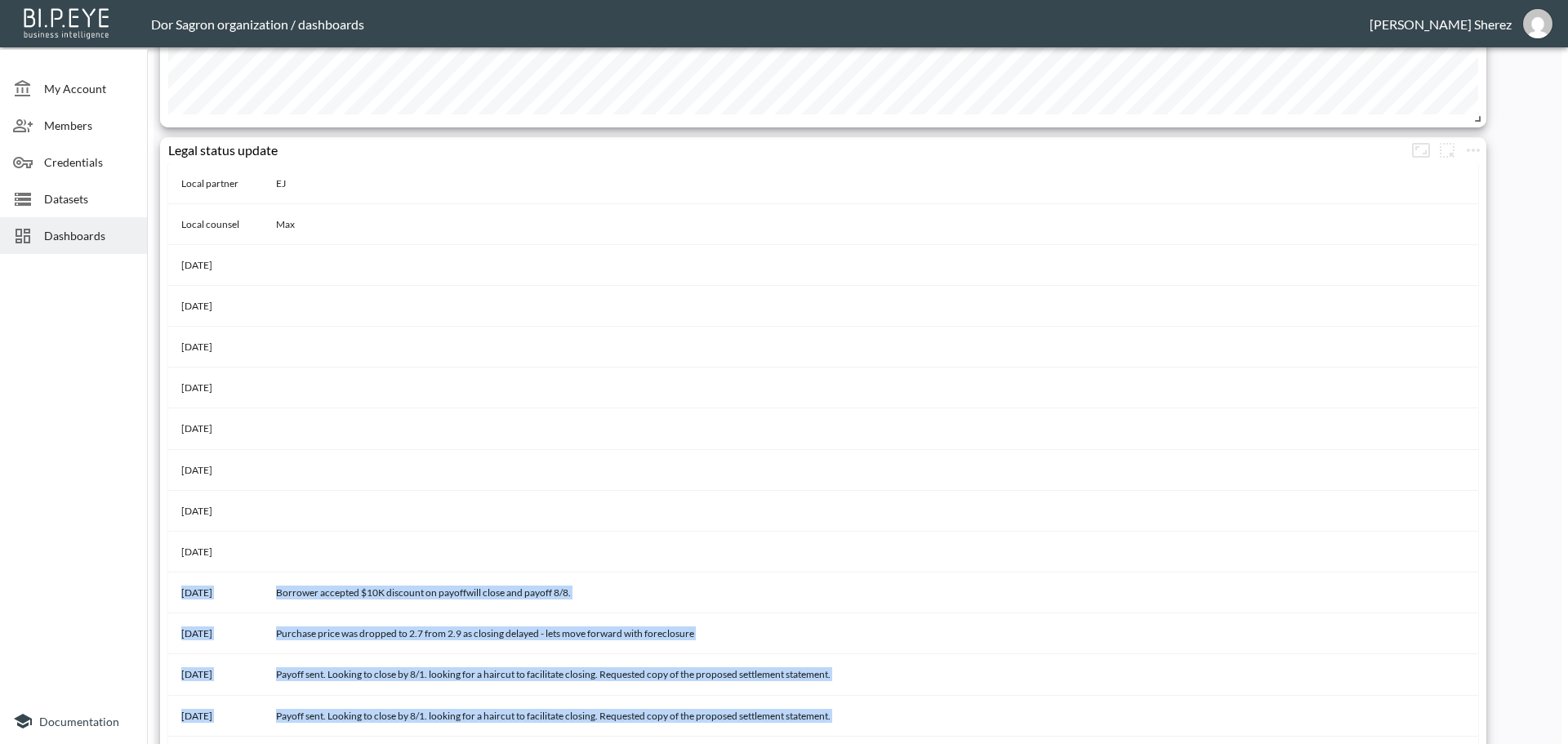
scroll to position [245, 0]
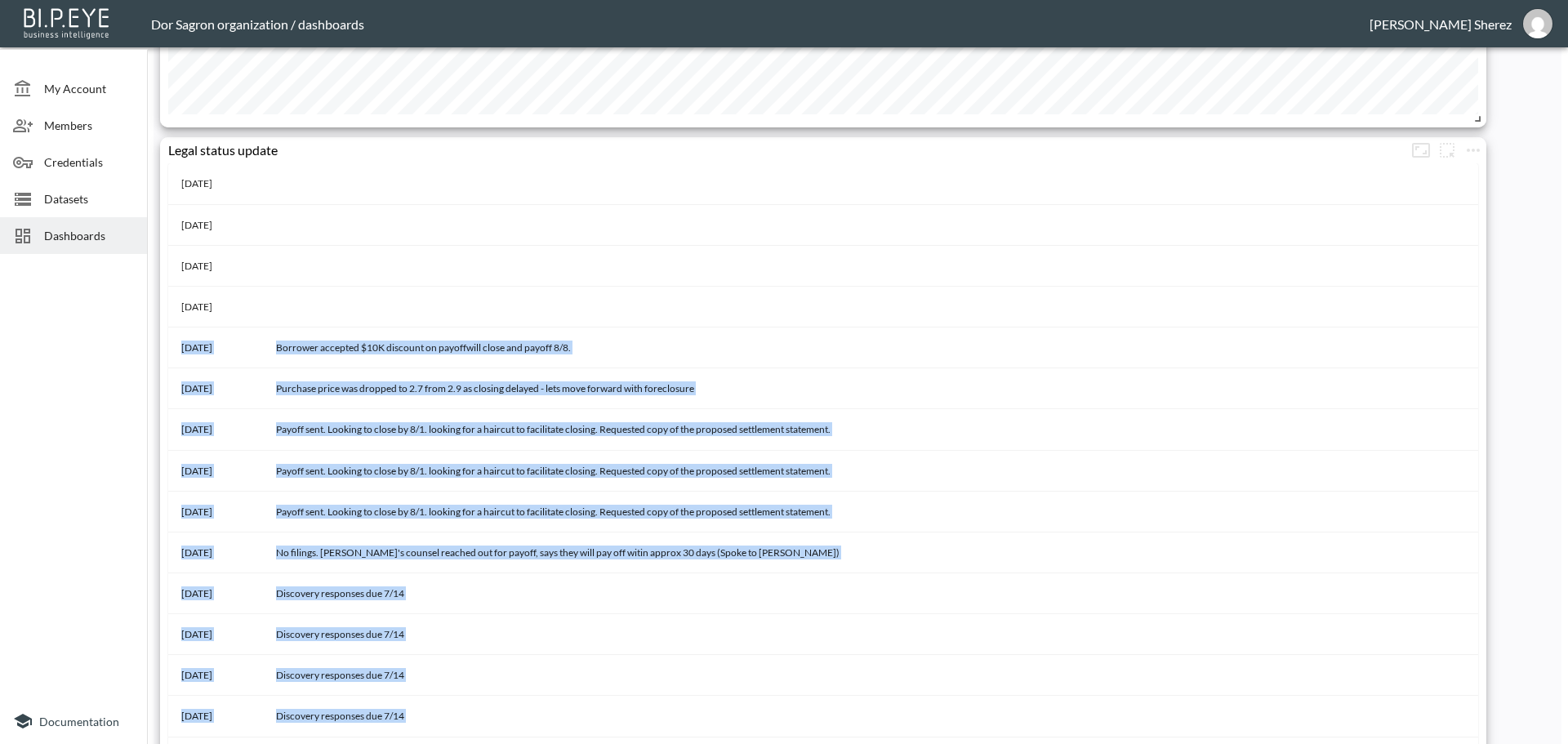
copy tbody "[DATE] Borrower accepted $10K discount on payoffwill close and payoff 8/8. [DAT…"
click at [901, 360] on td "Borrower accepted $10K discount on payoffwill close and payoff 8/8." at bounding box center [870, 348] width 1215 height 41
